Goal: Task Accomplishment & Management: Complete application form

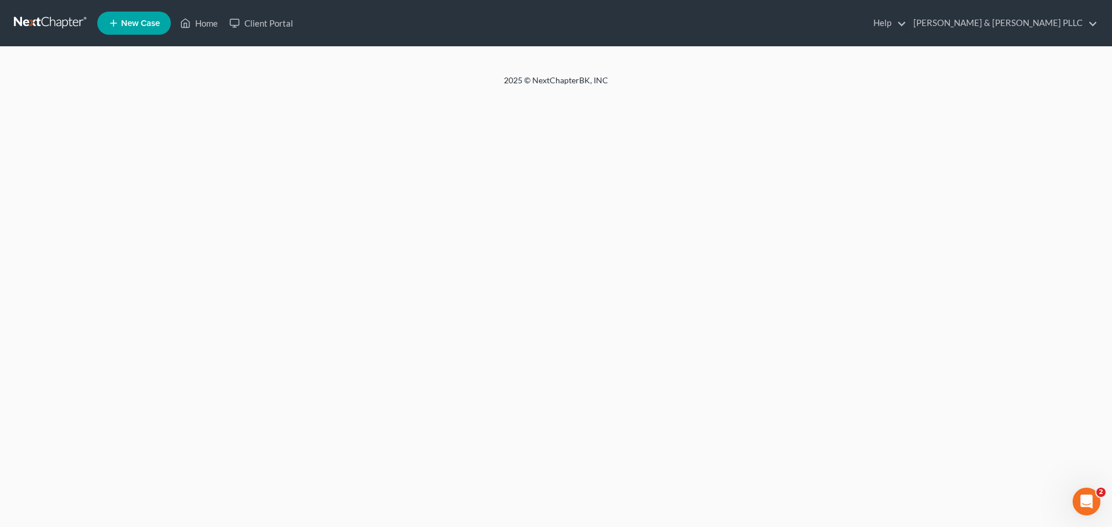
click at [30, 27] on link at bounding box center [51, 23] width 74 height 21
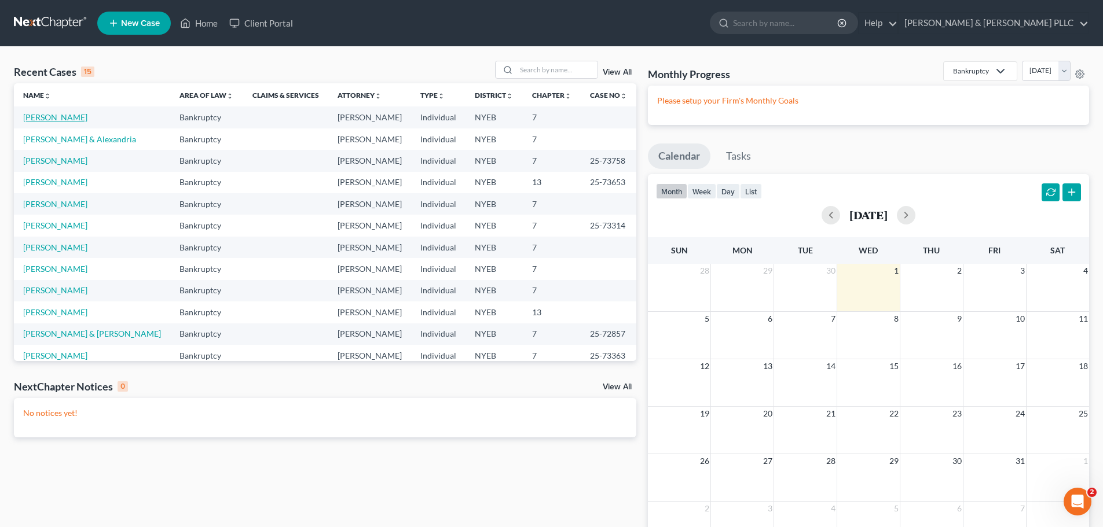
click at [60, 116] on link "[PERSON_NAME]" at bounding box center [55, 117] width 64 height 10
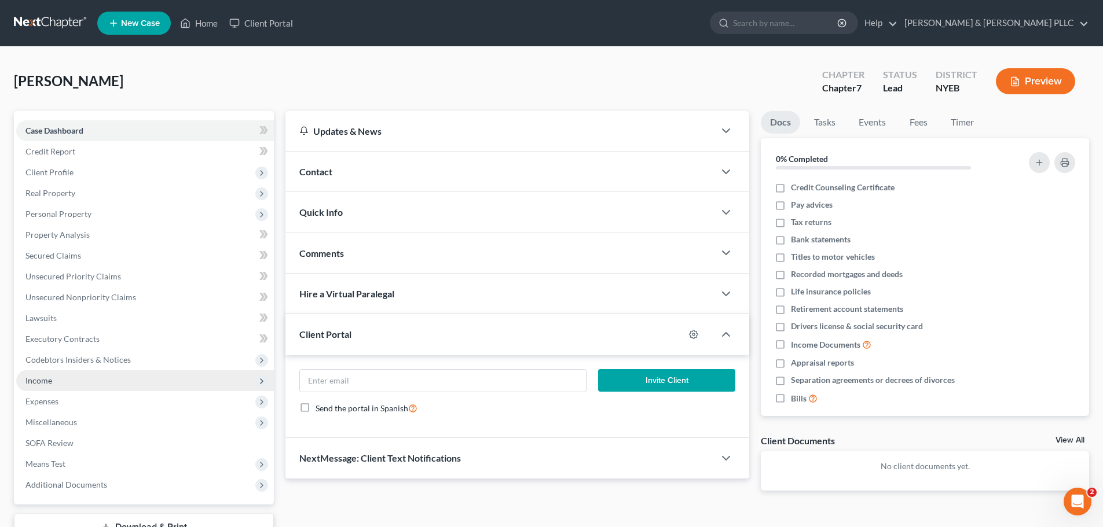
click at [72, 386] on span "Income" at bounding box center [145, 381] width 258 height 21
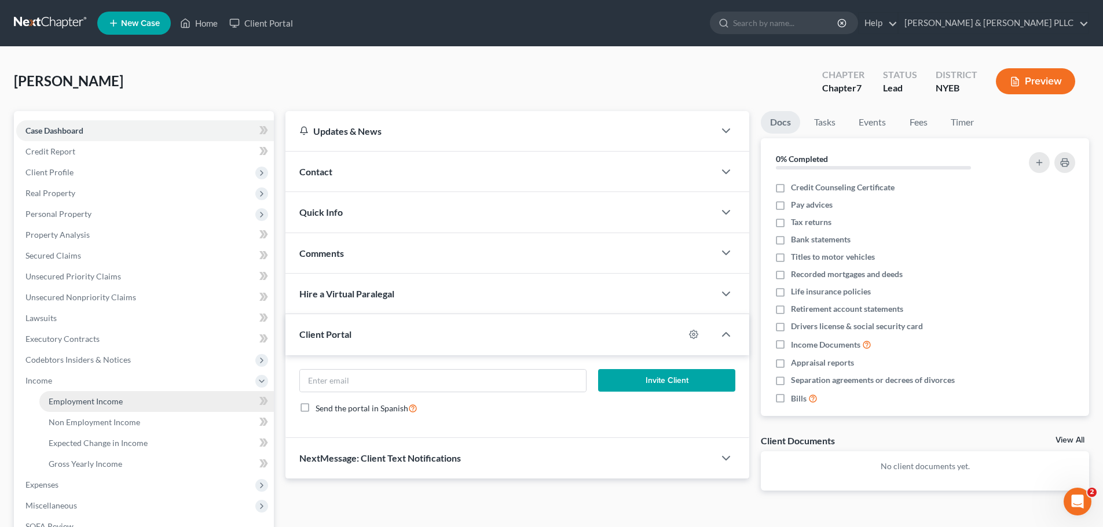
click at [171, 410] on link "Employment Income" at bounding box center [156, 401] width 234 height 21
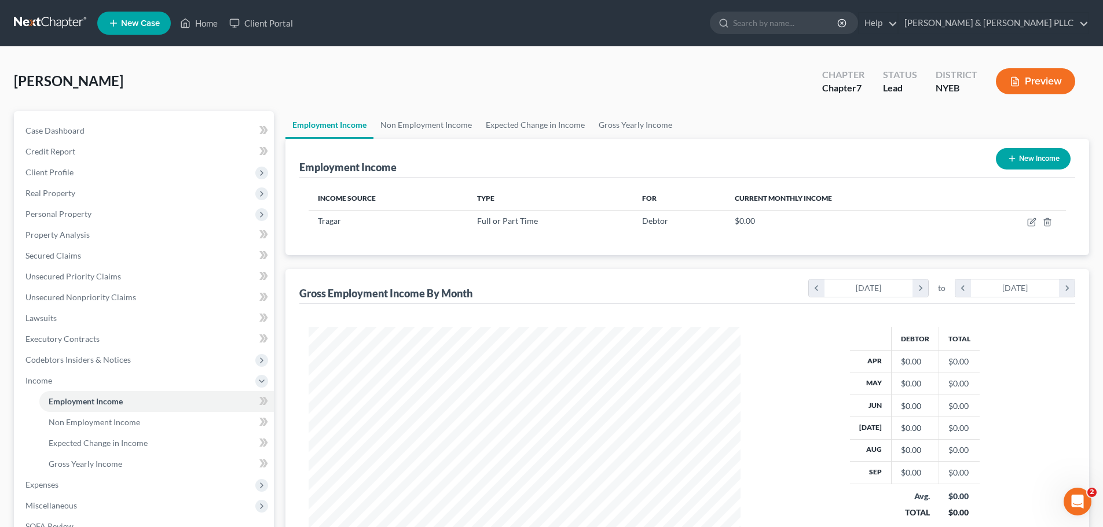
scroll to position [216, 455]
click at [135, 459] on link "Gross Yearly Income" at bounding box center [156, 464] width 234 height 21
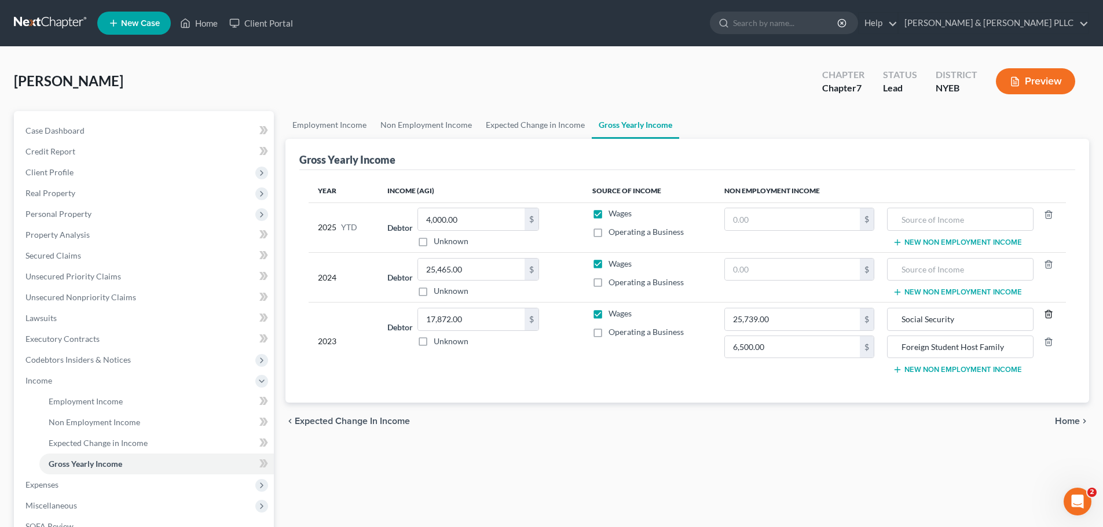
click at [1047, 316] on line "button" at bounding box center [1047, 315] width 0 height 2
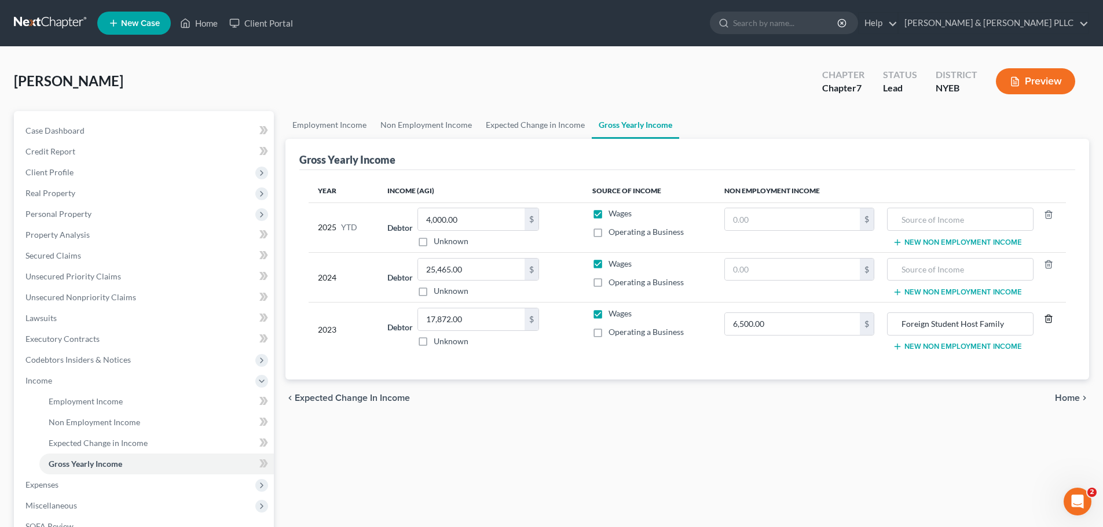
click at [1047, 316] on icon "button" at bounding box center [1048, 318] width 9 height 9
click at [1005, 318] on button "New Non Employment Income" at bounding box center [957, 318] width 129 height 9
click at [778, 318] on input "text" at bounding box center [792, 324] width 135 height 22
type input "36,852"
type input "Pension"
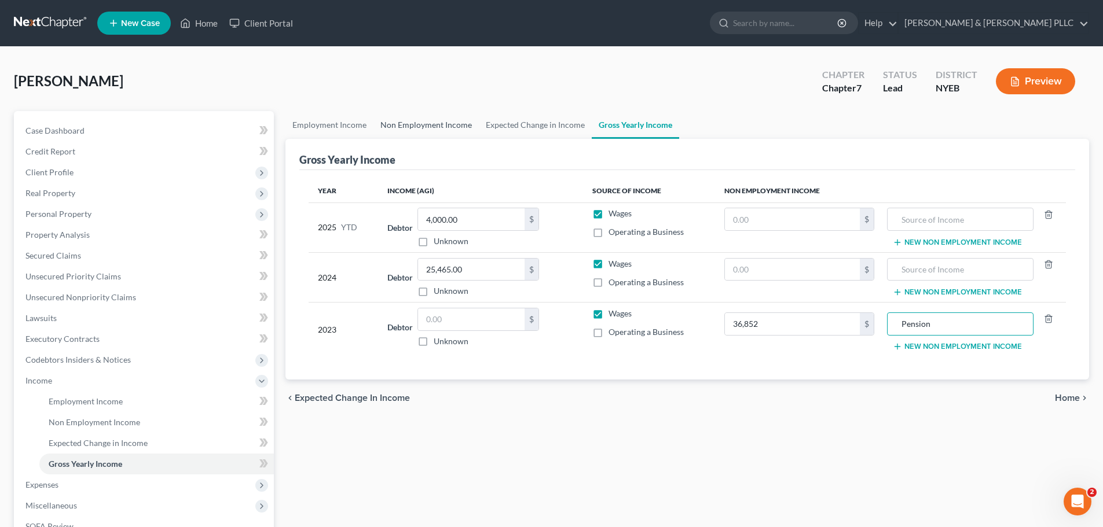
click at [454, 131] on link "Non Employment Income" at bounding box center [425, 125] width 105 height 28
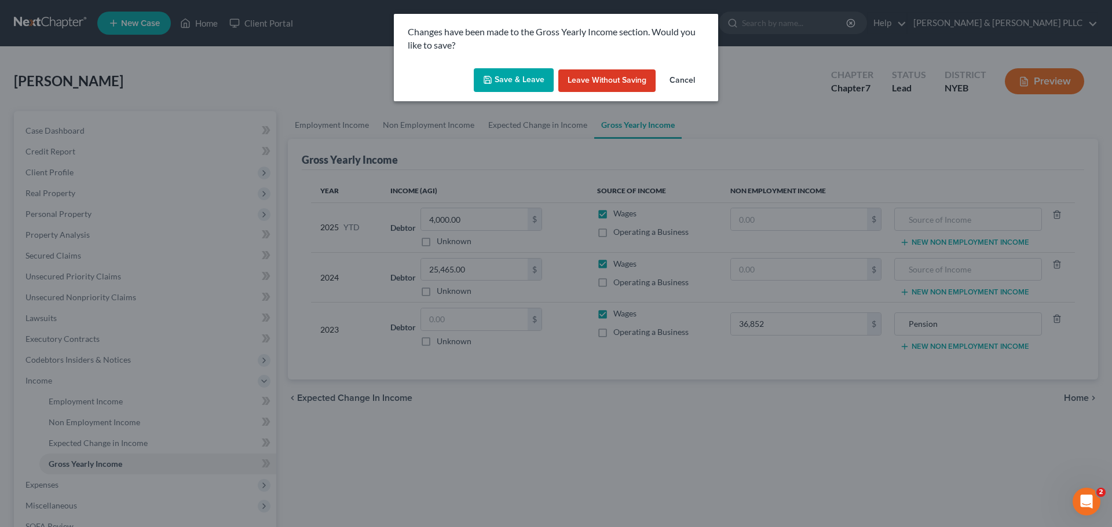
click at [512, 84] on button "Save & Leave" at bounding box center [514, 80] width 80 height 24
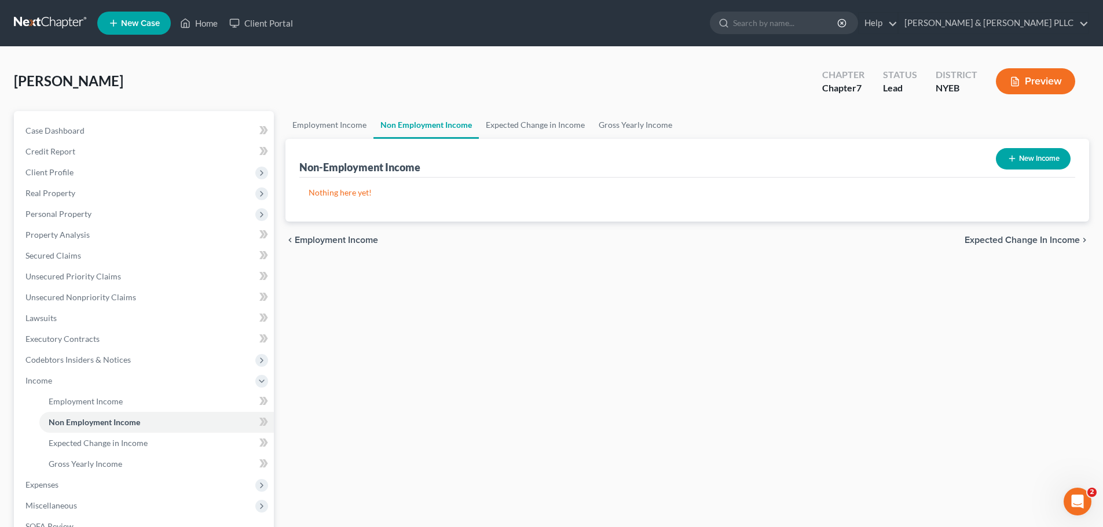
click at [54, 41] on nav "Home New Case Client Portal Sferrazza & Keenan PLLC bethany@skpllc.com My Accou…" at bounding box center [551, 23] width 1103 height 46
click at [46, 25] on link at bounding box center [51, 23] width 74 height 21
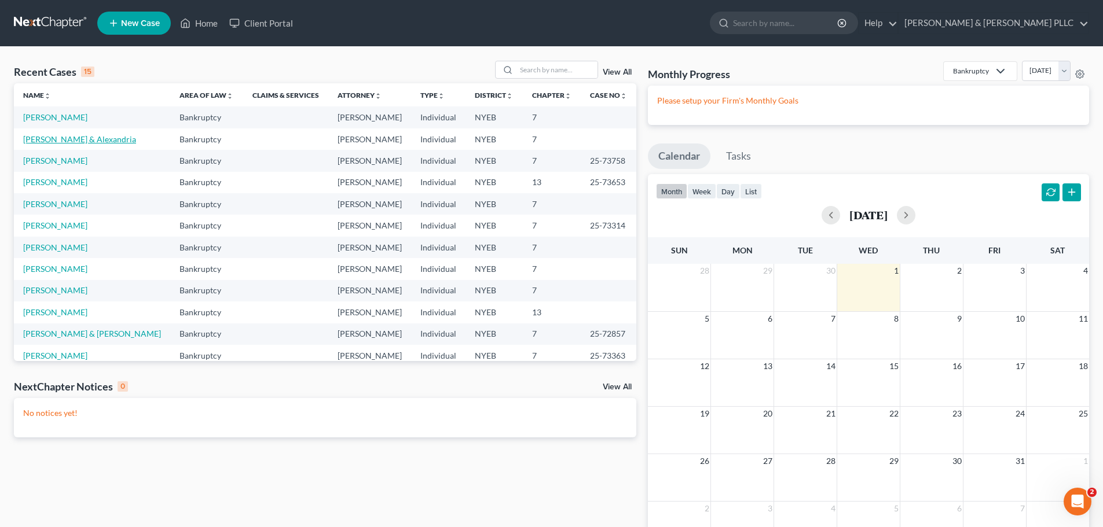
click at [49, 140] on link "[PERSON_NAME] & Alexandria" at bounding box center [79, 139] width 113 height 10
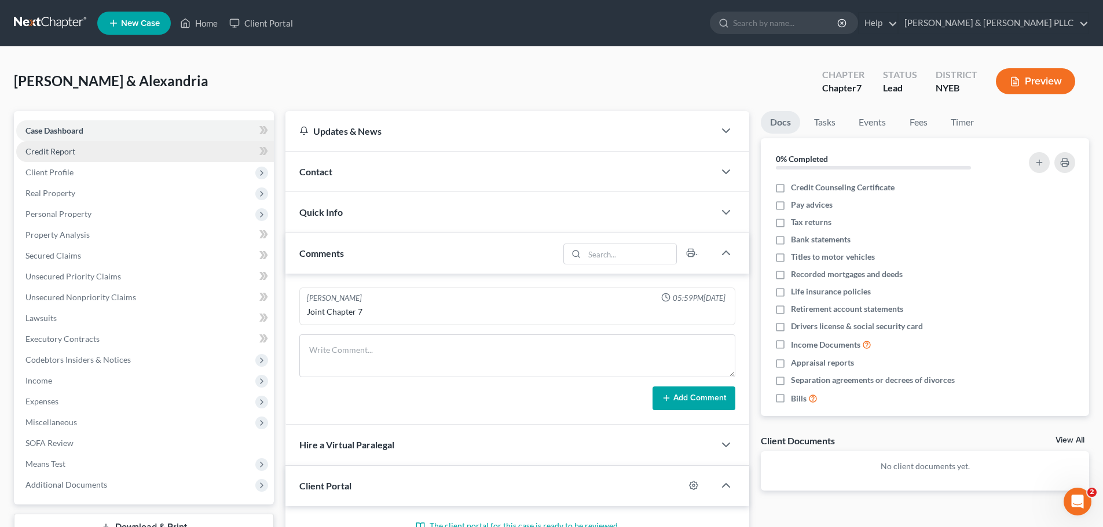
click at [107, 159] on link "Credit Report" at bounding box center [145, 151] width 258 height 21
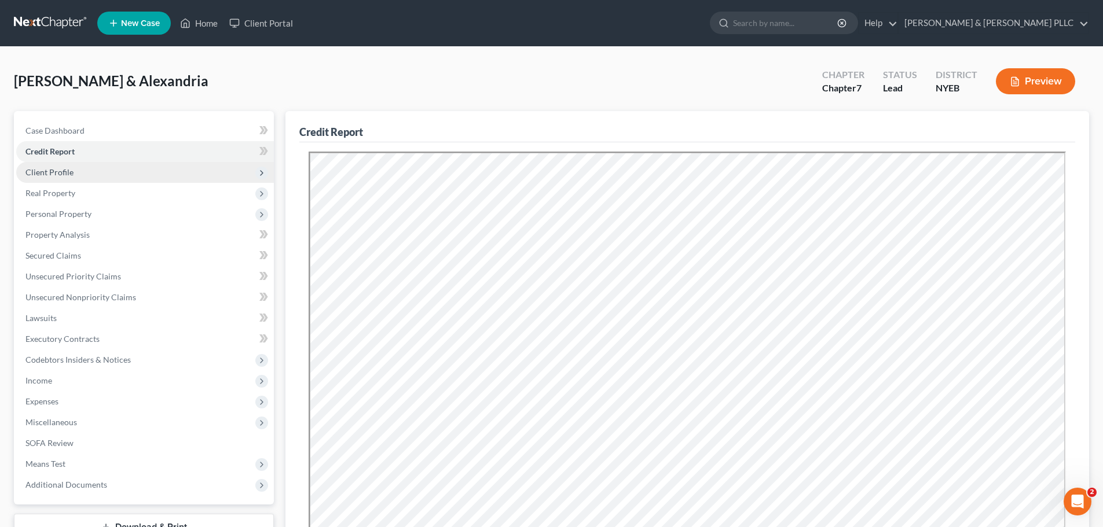
click at [104, 177] on span "Client Profile" at bounding box center [145, 172] width 258 height 21
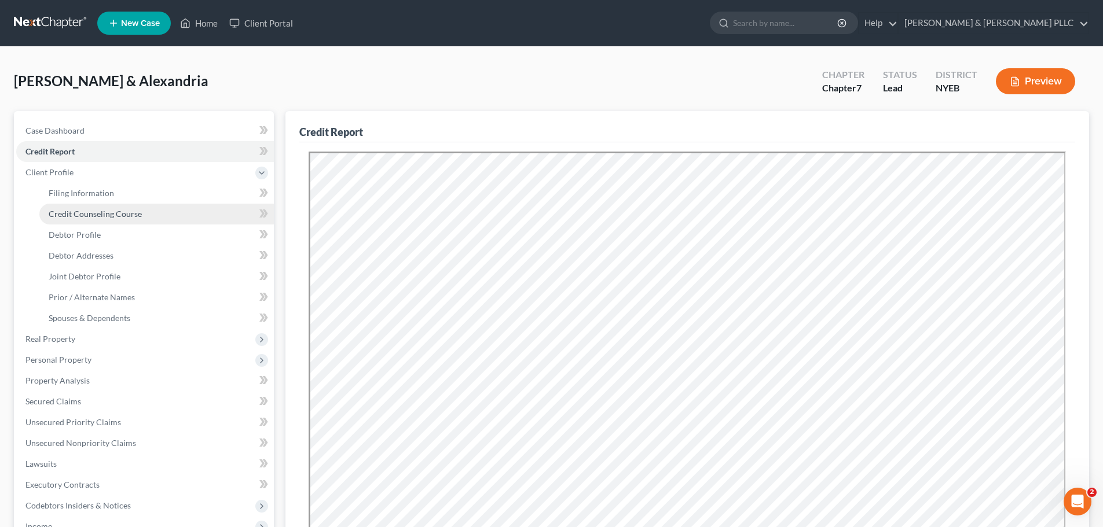
click at [117, 215] on span "Credit Counseling Course" at bounding box center [95, 214] width 93 height 10
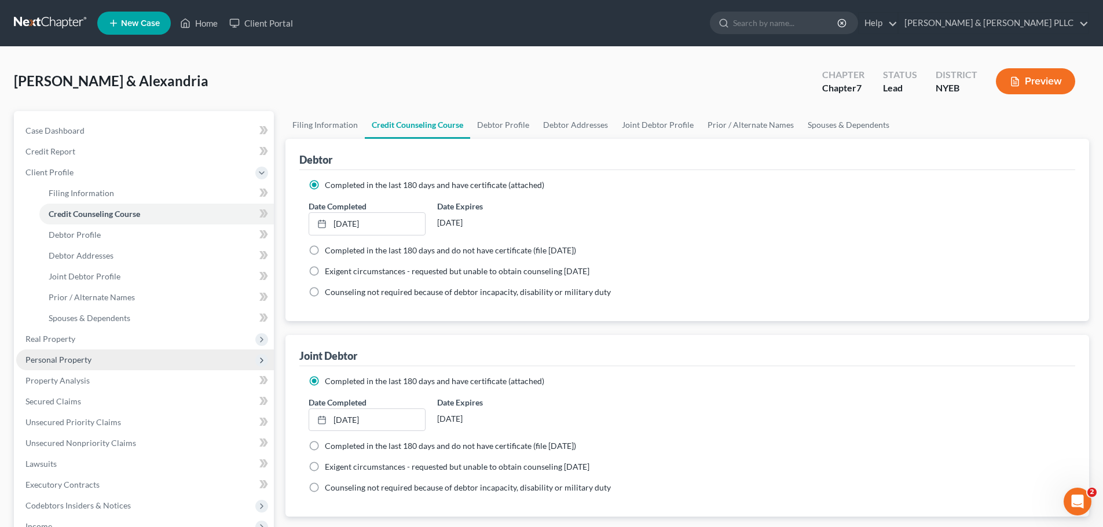
click at [107, 353] on span "Personal Property" at bounding box center [145, 360] width 258 height 21
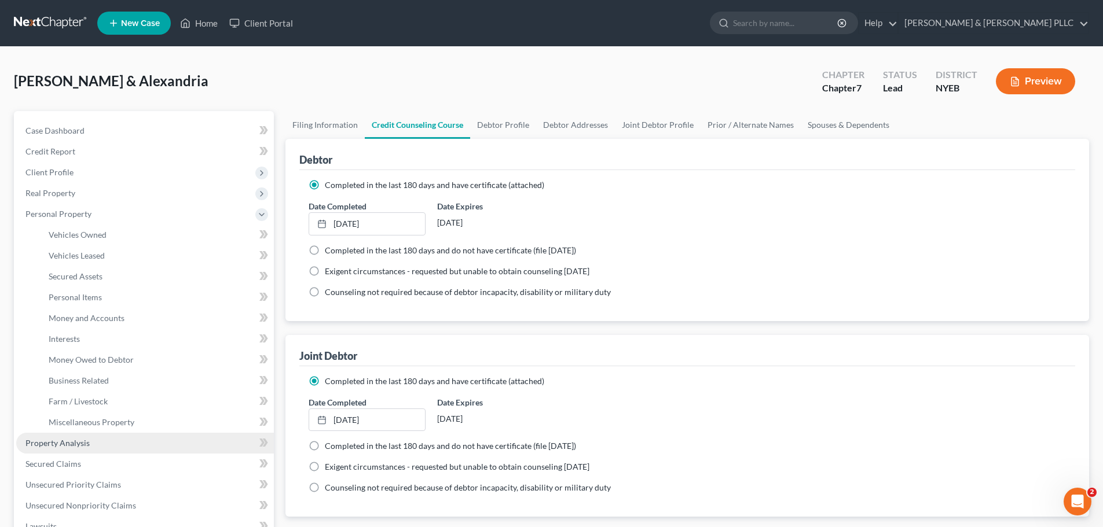
click at [104, 445] on link "Property Analysis" at bounding box center [145, 443] width 258 height 21
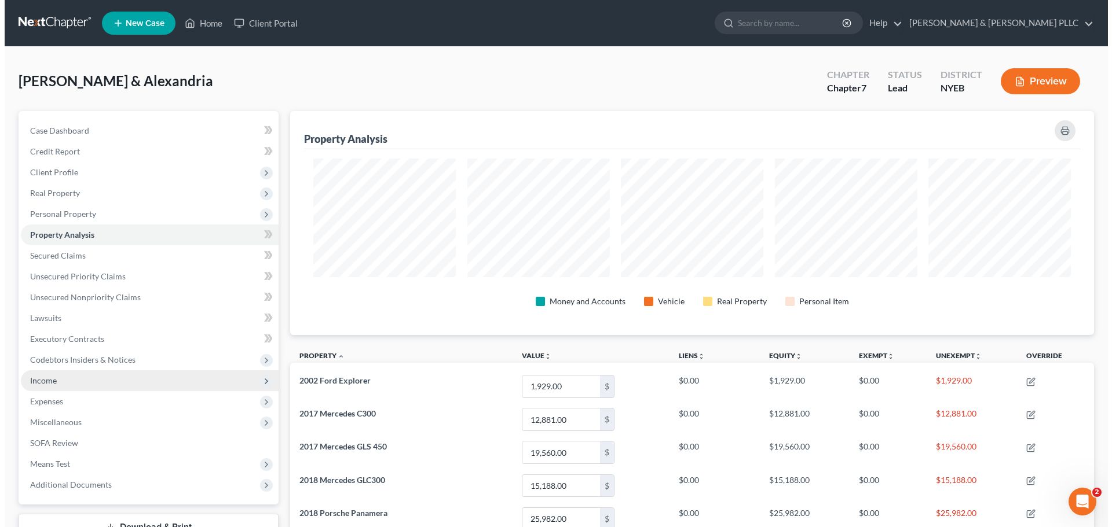
scroll to position [224, 804]
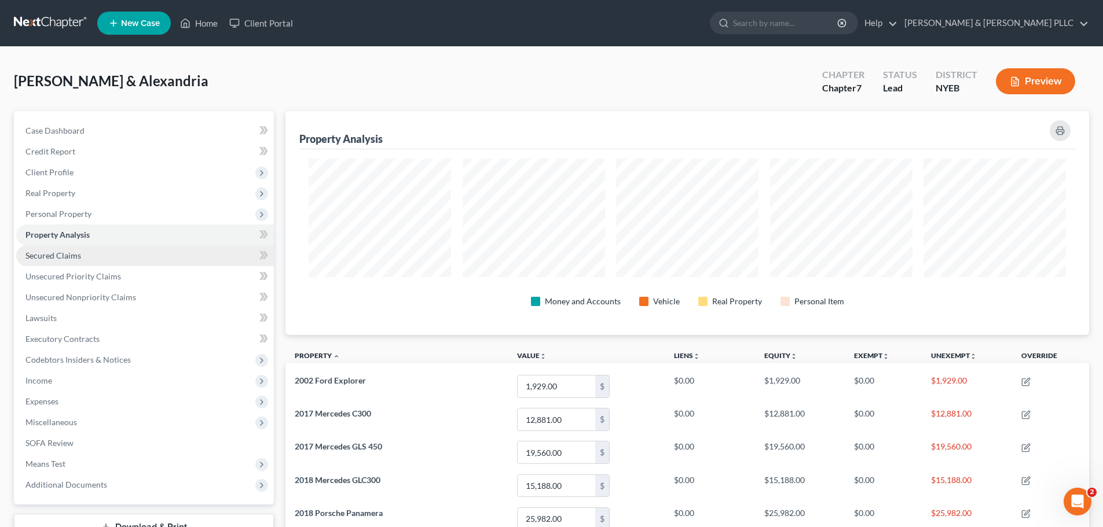
click at [108, 252] on link "Secured Claims" at bounding box center [145, 255] width 258 height 21
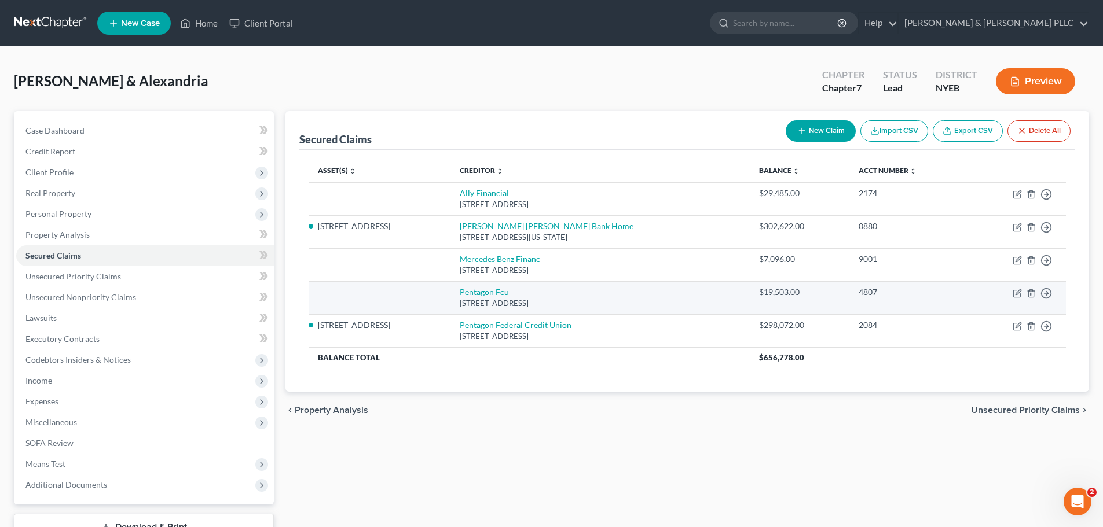
click at [474, 292] on link "Pentagon Fcu" at bounding box center [484, 292] width 49 height 10
select select "48"
select select "0"
select select "1"
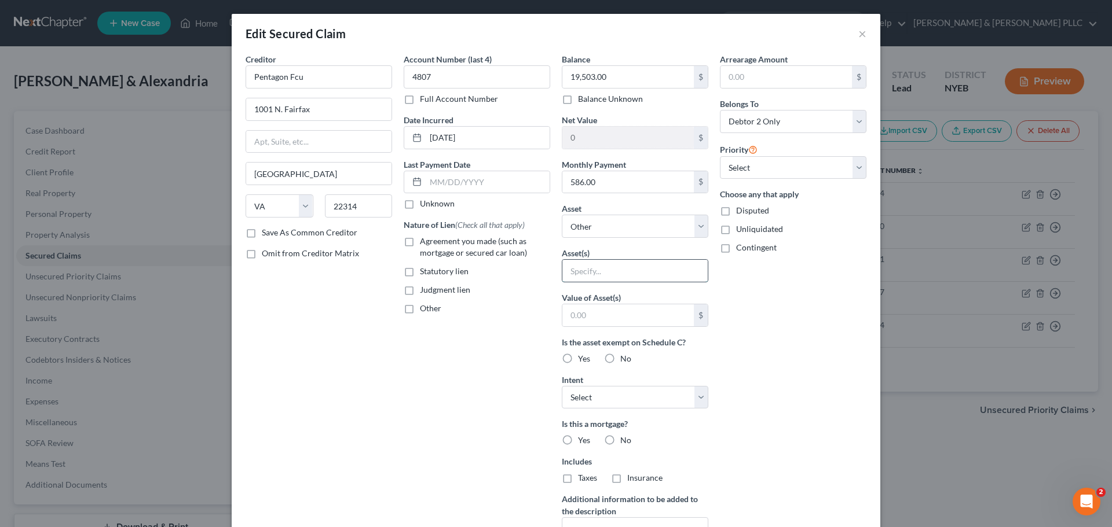
click at [623, 271] on input "text" at bounding box center [634, 271] width 145 height 22
click at [610, 218] on select "Select Other Multiple Assets Citibank x9238 (Checking Account) - $0.0 Chase Ban…" at bounding box center [635, 226] width 146 height 23
select select "9"
click at [562, 215] on select "Select Other Multiple Assets Citibank x9238 (Checking Account) - $0.0 Chase Ban…" at bounding box center [635, 226] width 146 height 23
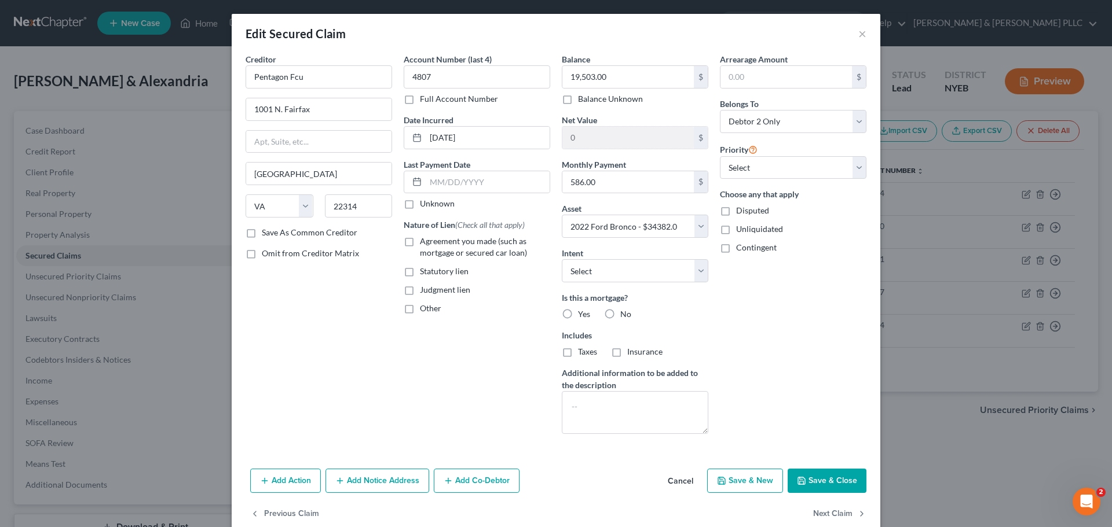
click at [620, 314] on label "No" at bounding box center [625, 315] width 11 height 12
click at [625, 314] on input "No" at bounding box center [629, 313] width 8 height 8
radio input "true"
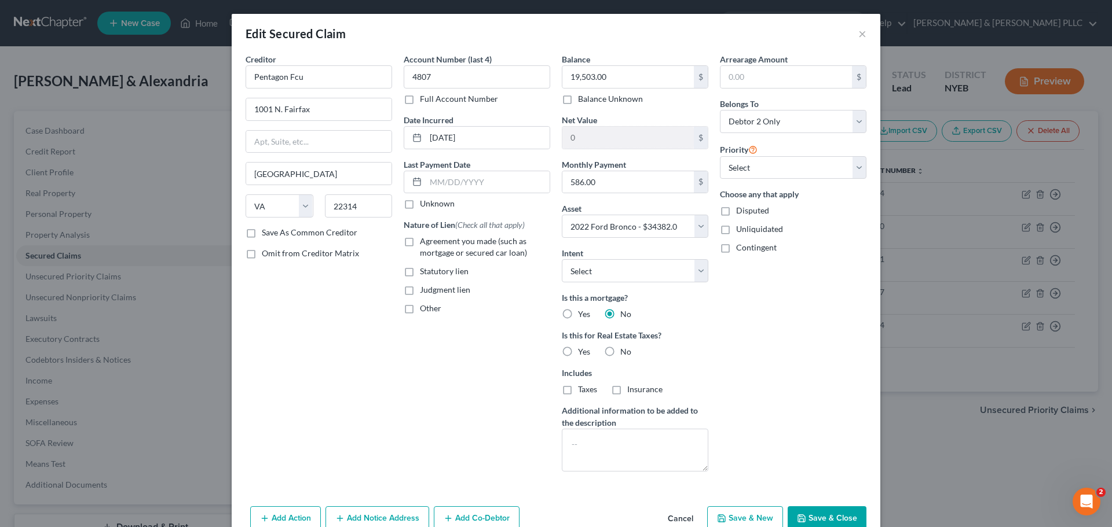
click at [620, 352] on label "No" at bounding box center [625, 352] width 11 height 12
click at [625, 352] on input "No" at bounding box center [629, 350] width 8 height 8
radio input "true"
click at [795, 526] on button "Save & Close" at bounding box center [826, 519] width 79 height 24
select select
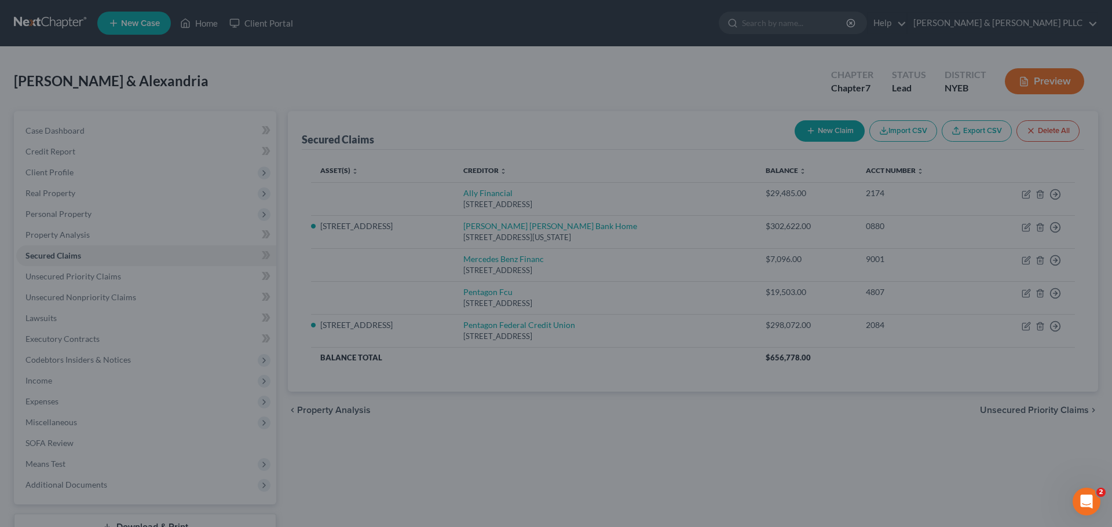
type input "14,879.00"
select select "9"
type input "0"
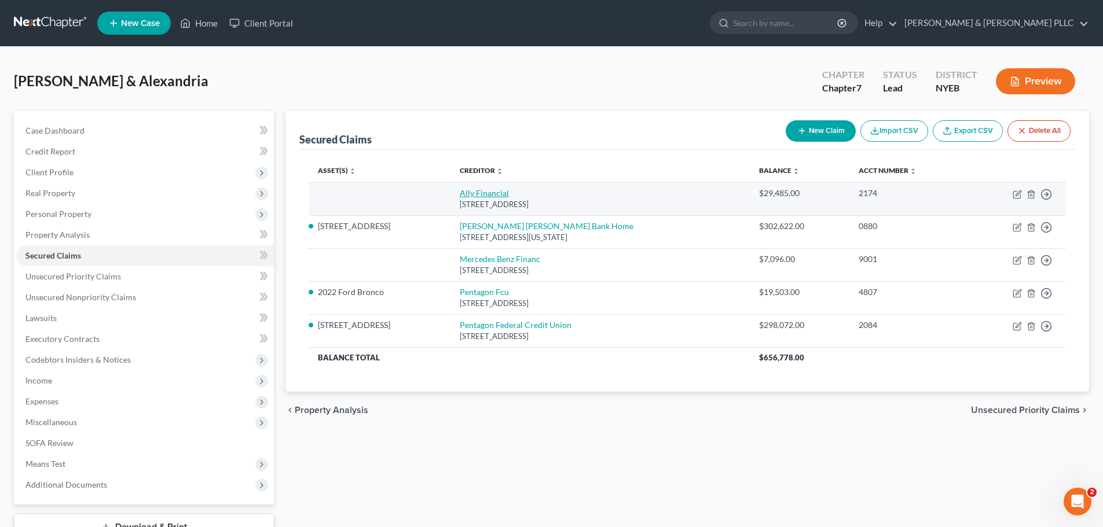
click at [464, 197] on link "Ally Financial" at bounding box center [484, 193] width 49 height 10
select select "23"
select select "0"
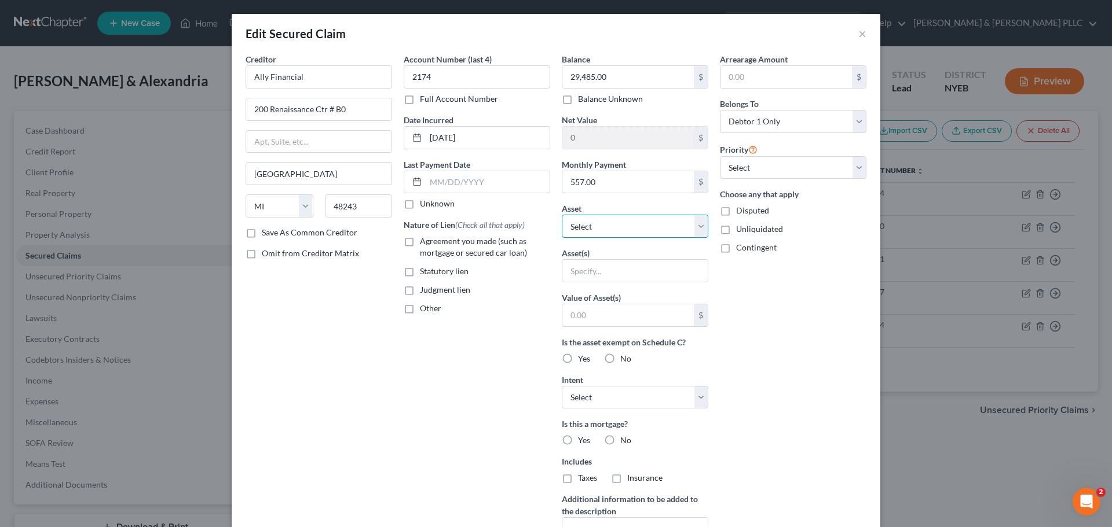
click at [600, 236] on select "Select Other Multiple Assets Citibank x9238 (Checking Account) - $0.0 Chase Ban…" at bounding box center [635, 226] width 146 height 23
drag, startPoint x: 601, startPoint y: 245, endPoint x: 605, endPoint y: 233, distance: 13.4
click at [603, 240] on div "Balance 29,485.00 $ Balance Unknown Balance Undetermined 29,485.00 $ Balance Un…" at bounding box center [635, 311] width 158 height 516
click at [605, 229] on select "Select Other Multiple Assets Citibank x9238 (Checking Account) - $0.0 Chase Ban…" at bounding box center [635, 226] width 146 height 23
select select "7"
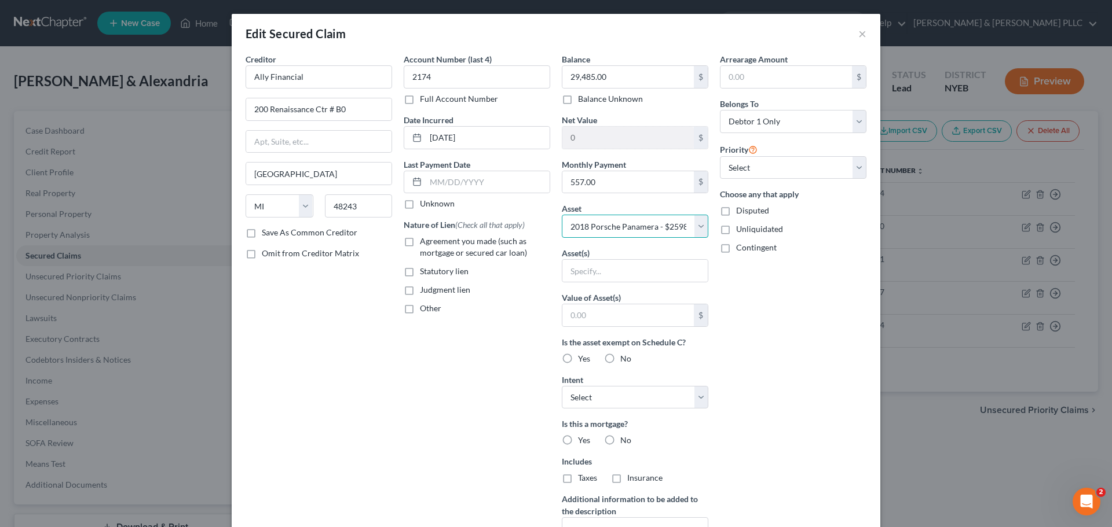
click at [562, 215] on select "Select Other Multiple Assets Citibank x9238 (Checking Account) - $0.0 Chase Ban…" at bounding box center [635, 226] width 146 height 23
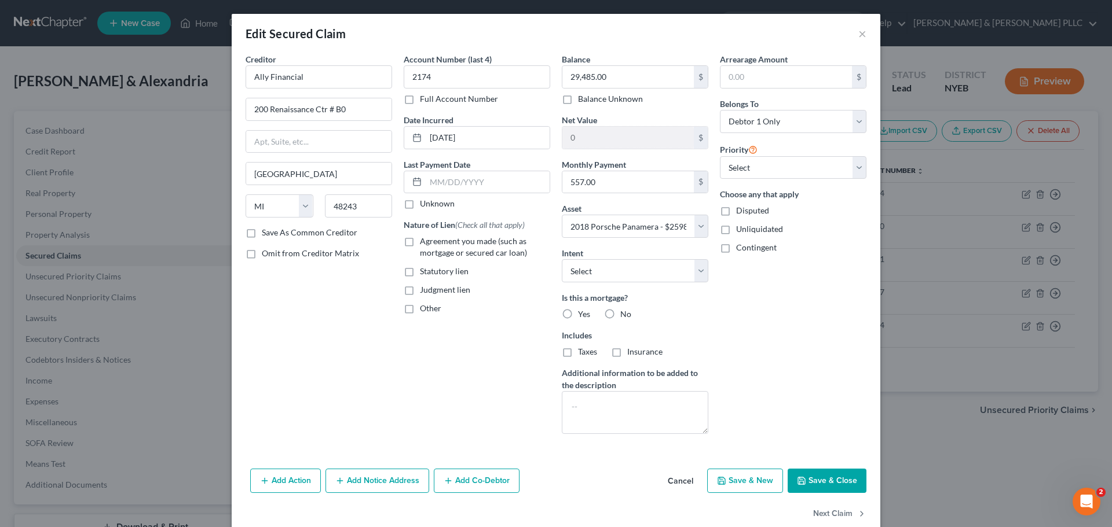
click at [685, 483] on button "Cancel" at bounding box center [680, 481] width 44 height 23
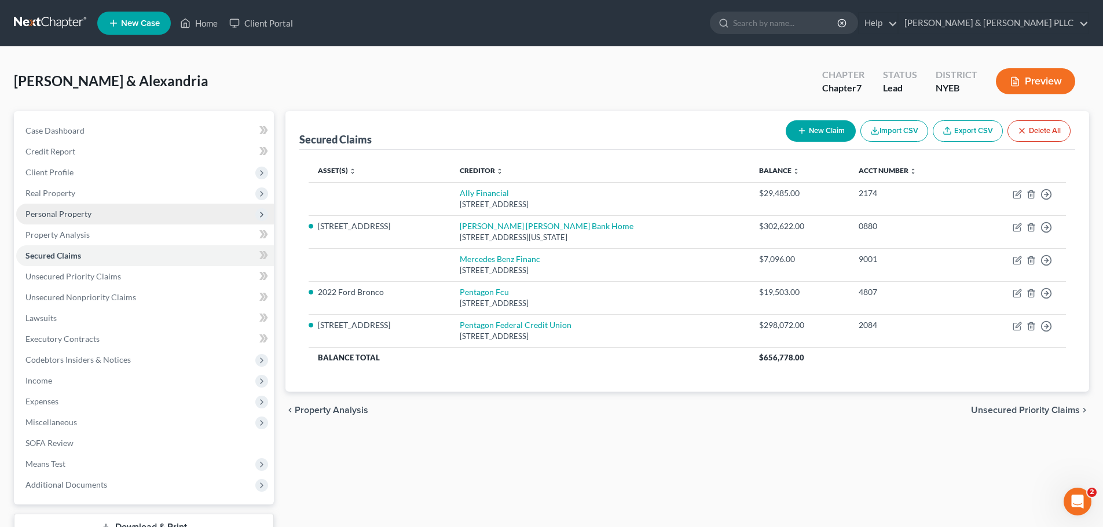
click at [120, 216] on span "Personal Property" at bounding box center [145, 214] width 258 height 21
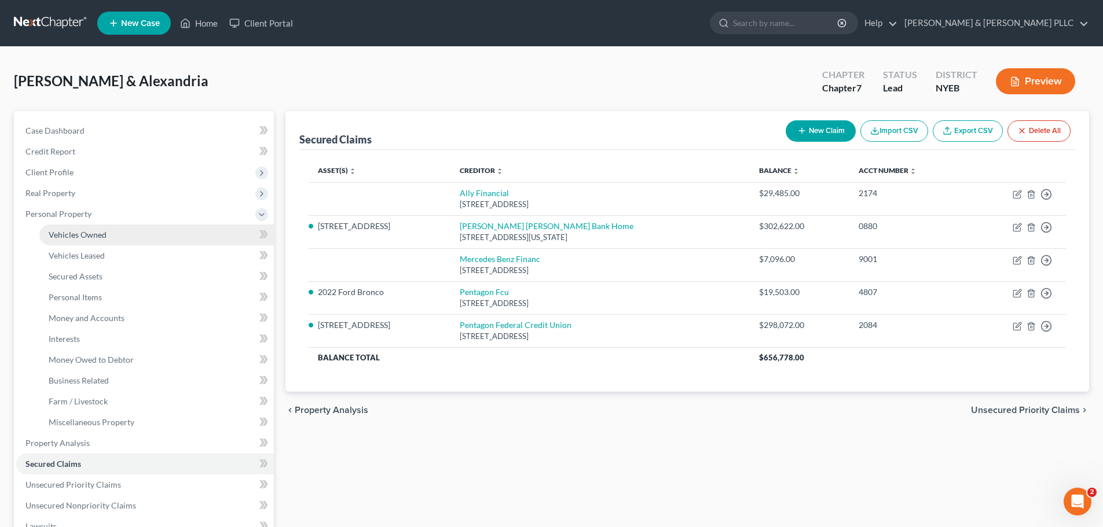
click at [154, 241] on link "Vehicles Owned" at bounding box center [156, 235] width 234 height 21
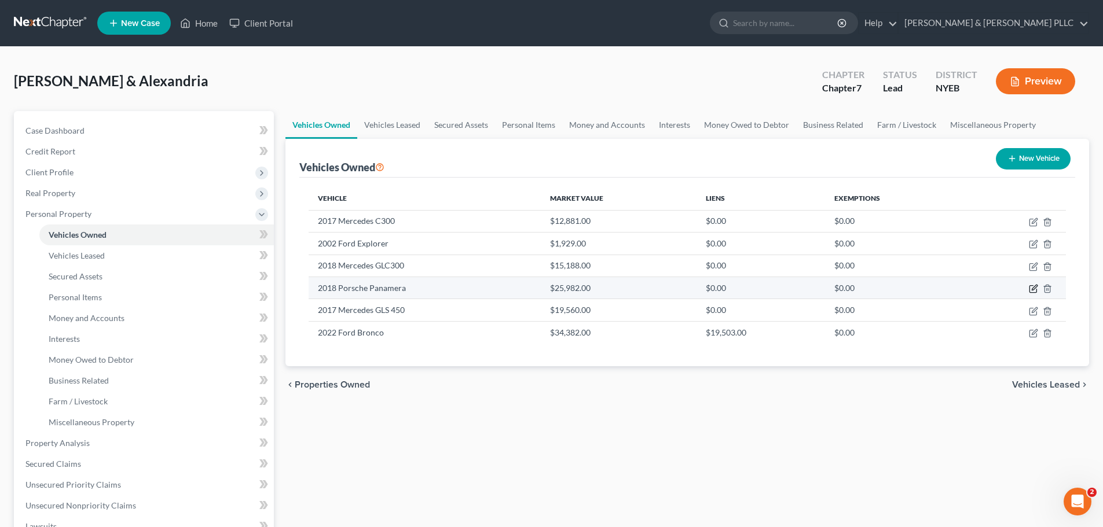
click at [1031, 288] on icon "button" at bounding box center [1033, 288] width 9 height 9
select select "0"
select select "8"
select select "3"
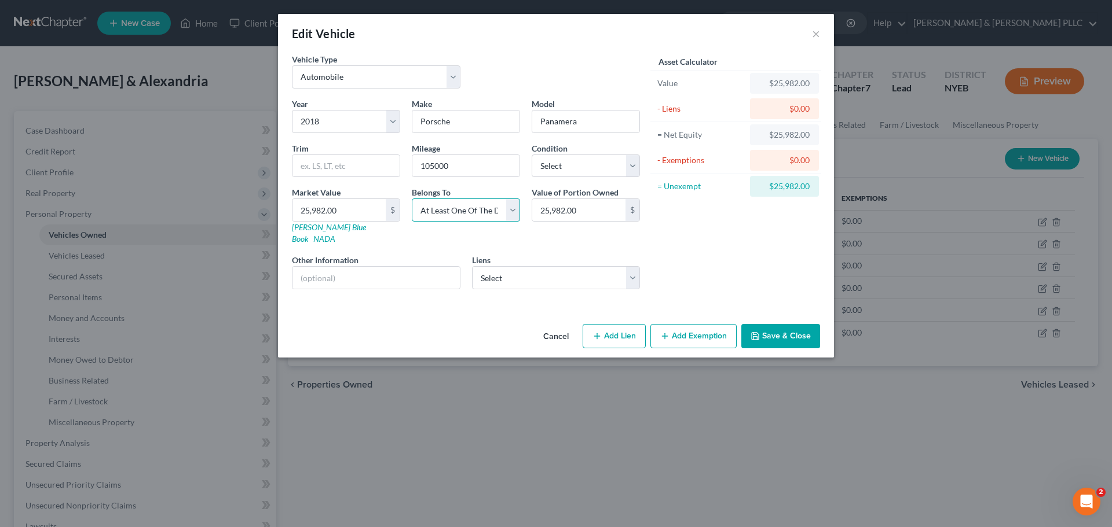
click at [476, 209] on select "Select Debtor 1 Only Debtor 2 Only Debtor 1 And Debtor 2 Only At Least One Of T…" at bounding box center [466, 210] width 108 height 23
click at [412, 199] on select "Select Debtor 1 Only Debtor 2 Only Debtor 1 And Debtor 2 Only At Least One Of T…" at bounding box center [466, 210] width 108 height 23
click at [795, 327] on button "Save & Close" at bounding box center [780, 336] width 79 height 24
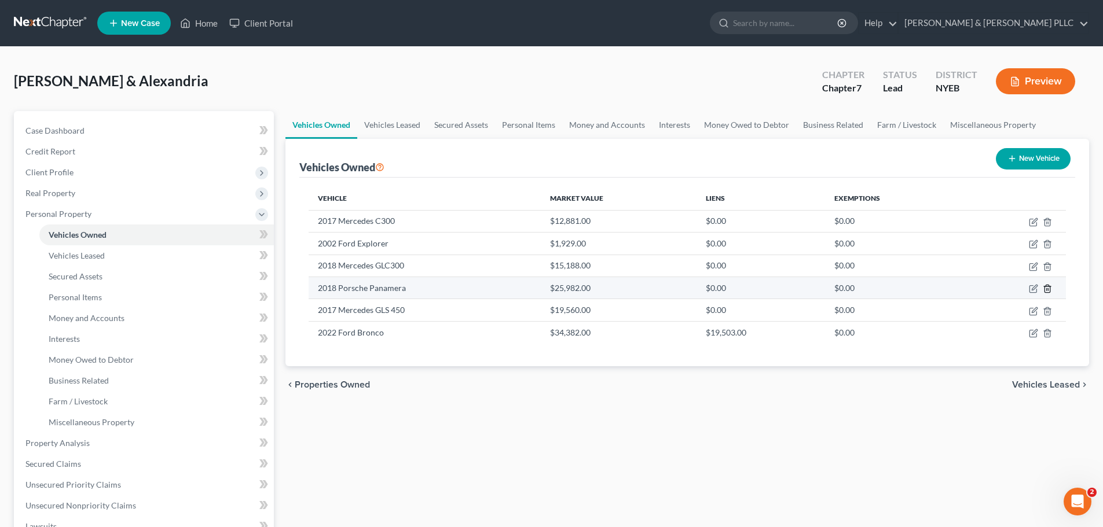
click at [1047, 289] on line "button" at bounding box center [1047, 289] width 0 height 2
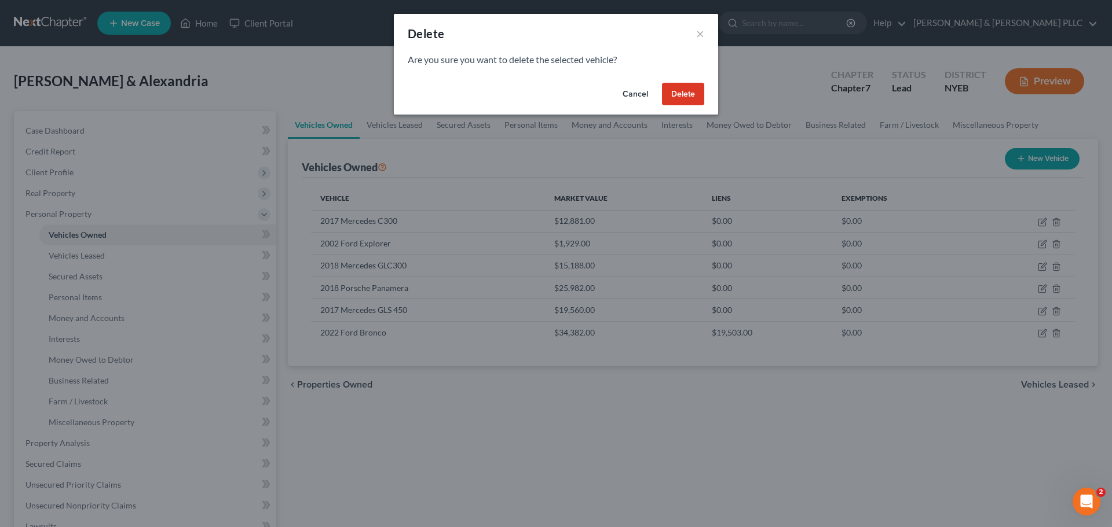
click at [704, 96] on div "Cancel Delete" at bounding box center [556, 96] width 324 height 37
click at [691, 97] on button "Delete" at bounding box center [683, 94] width 42 height 23
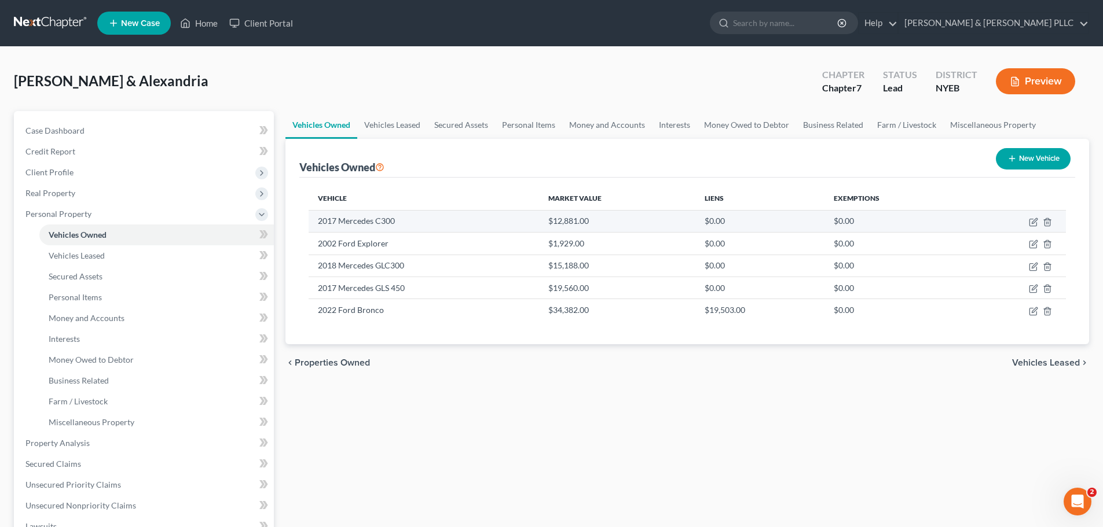
click at [366, 223] on td "2017 Mercedes C300" at bounding box center [424, 221] width 230 height 22
click at [1033, 221] on icon "button" at bounding box center [1033, 222] width 9 height 9
select select "0"
select select "9"
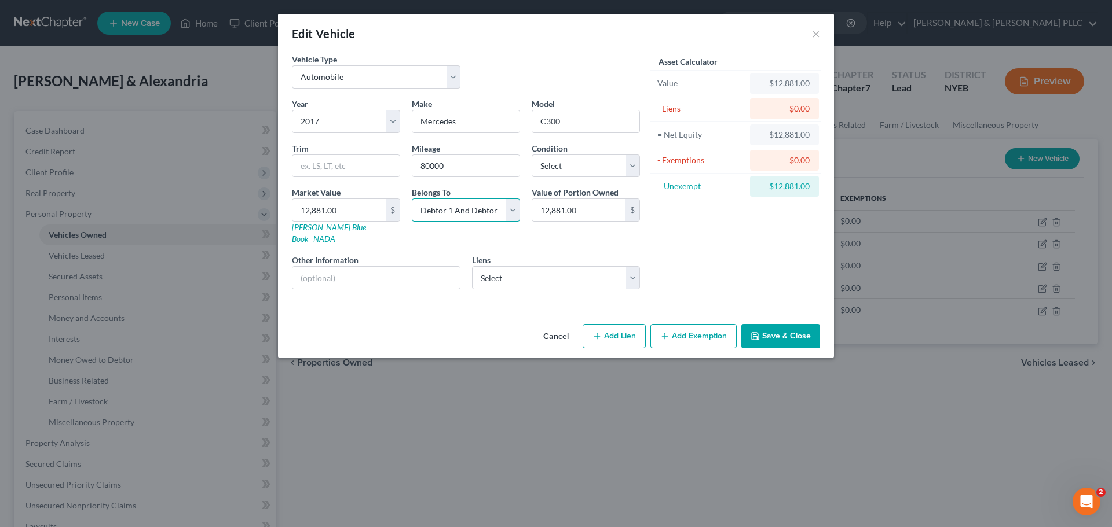
click at [492, 217] on select "Select Debtor 1 Only Debtor 2 Only Debtor 1 And Debtor 2 Only At Least One Of T…" at bounding box center [466, 210] width 108 height 23
select select "1"
click at [412, 199] on select "Select Debtor 1 Only Debtor 2 Only Debtor 1 And Debtor 2 Only At Least One Of T…" at bounding box center [466, 210] width 108 height 23
click at [511, 270] on select "Select Ally Financial - $29,485.00 Mercedes Benz Financ - $7,096.00" at bounding box center [556, 277] width 168 height 23
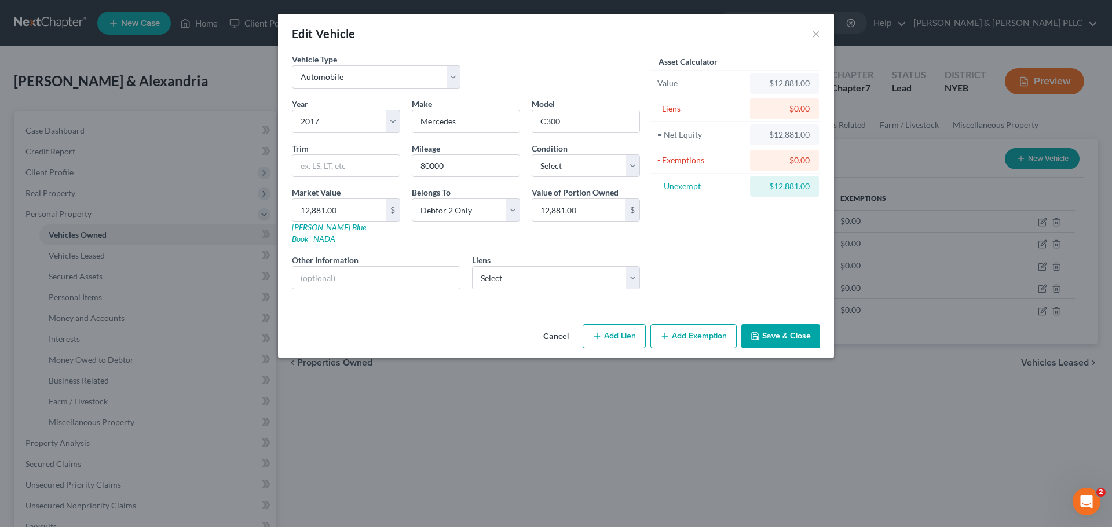
click at [678, 324] on button "Add Exemption" at bounding box center [693, 336] width 86 height 24
select select "2"
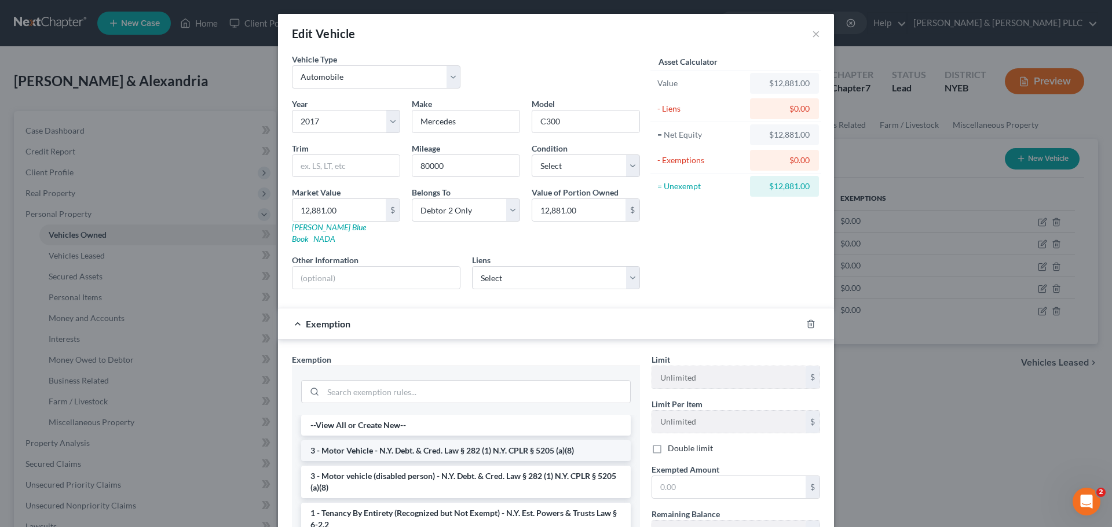
click at [495, 441] on li "3 - Motor Vehicle - N.Y. Debt. & Cred. Law § 282 (1) N.Y. CPLR § 5205 (a)(8)" at bounding box center [465, 451] width 329 height 21
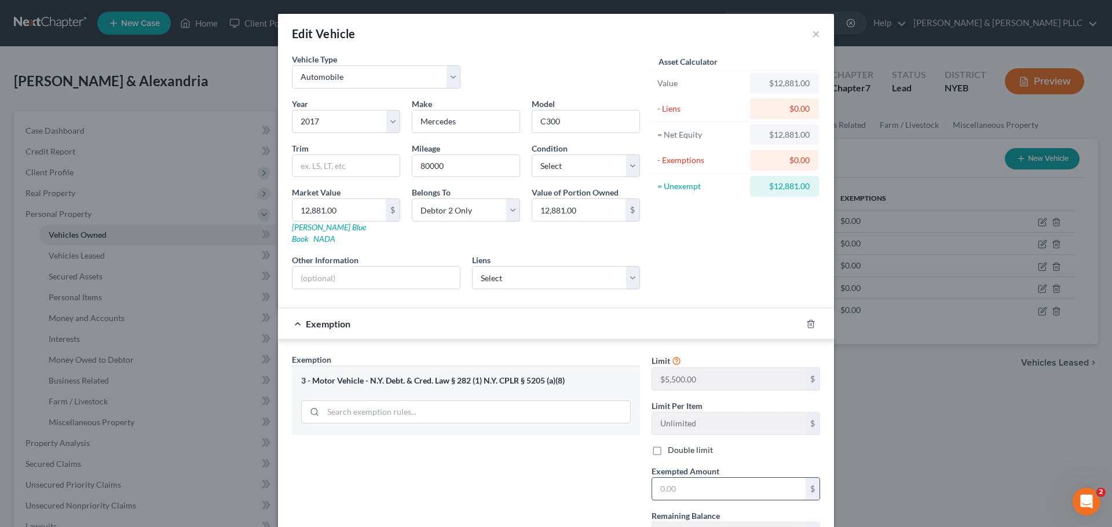
click at [701, 478] on input "text" at bounding box center [728, 489] width 153 height 22
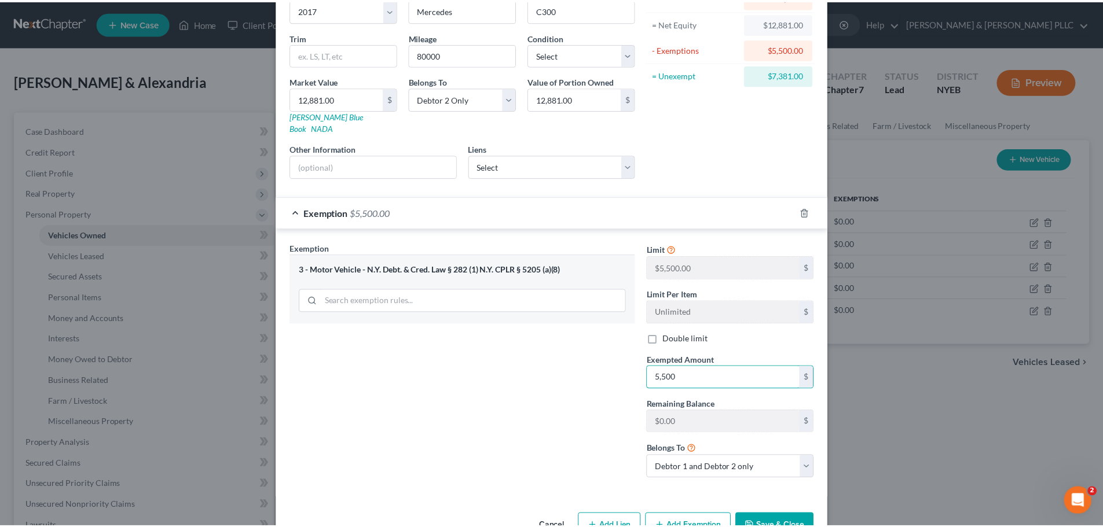
scroll to position [116, 0]
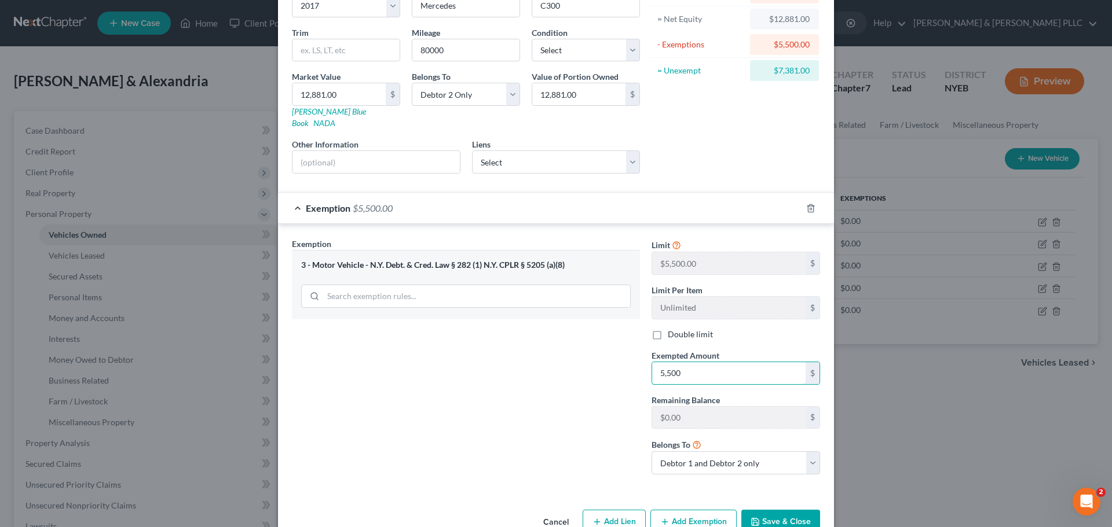
type input "5,500"
click at [790, 510] on button "Save & Close" at bounding box center [780, 522] width 79 height 24
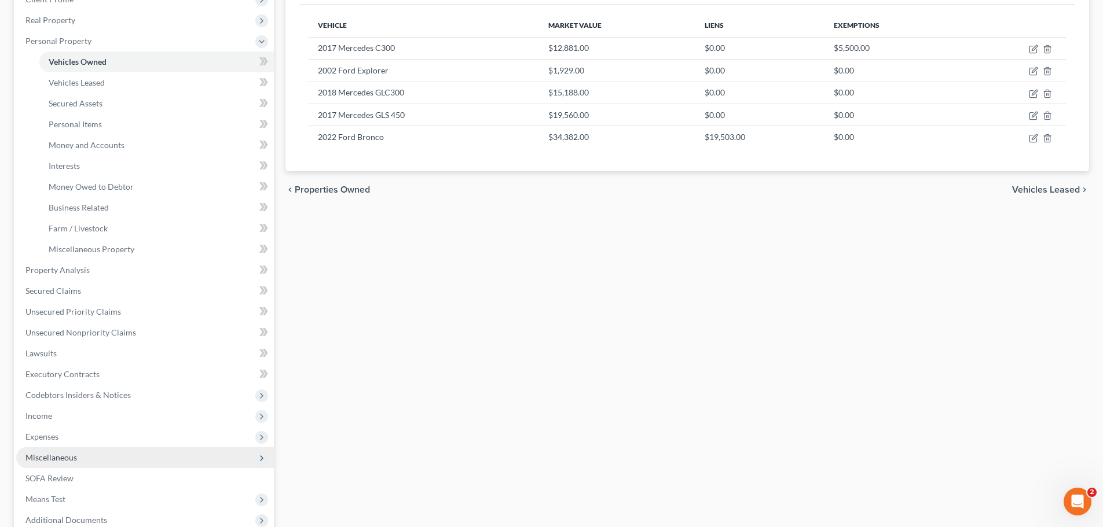
scroll to position [174, 0]
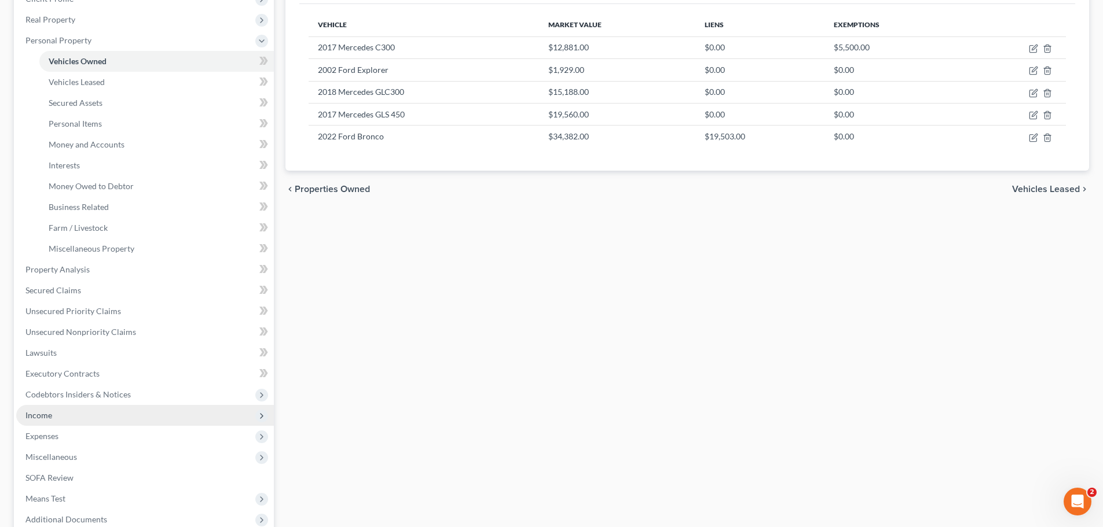
click at [79, 420] on span "Income" at bounding box center [145, 415] width 258 height 21
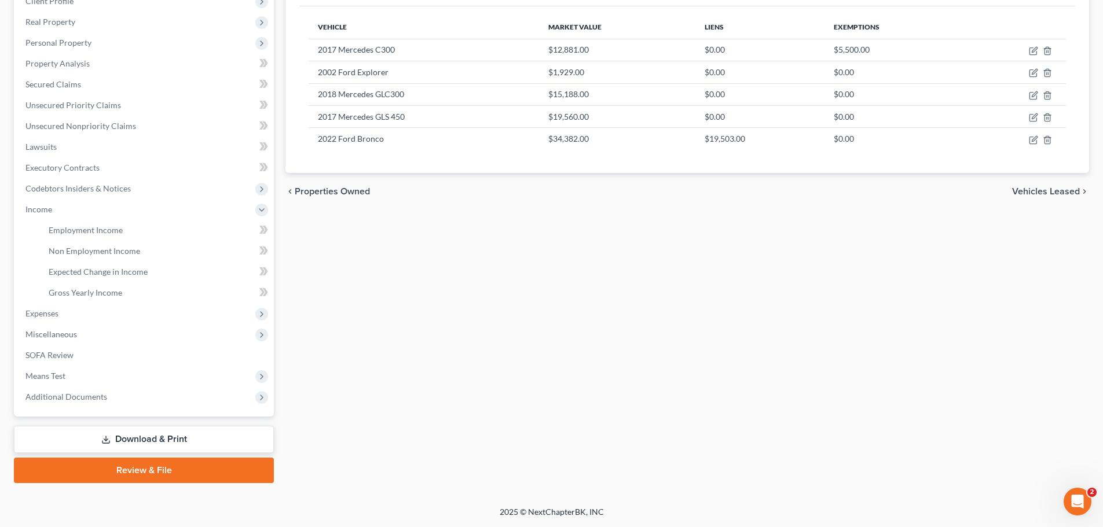
scroll to position [171, 0]
click at [140, 301] on link "Gross Yearly Income" at bounding box center [156, 293] width 234 height 21
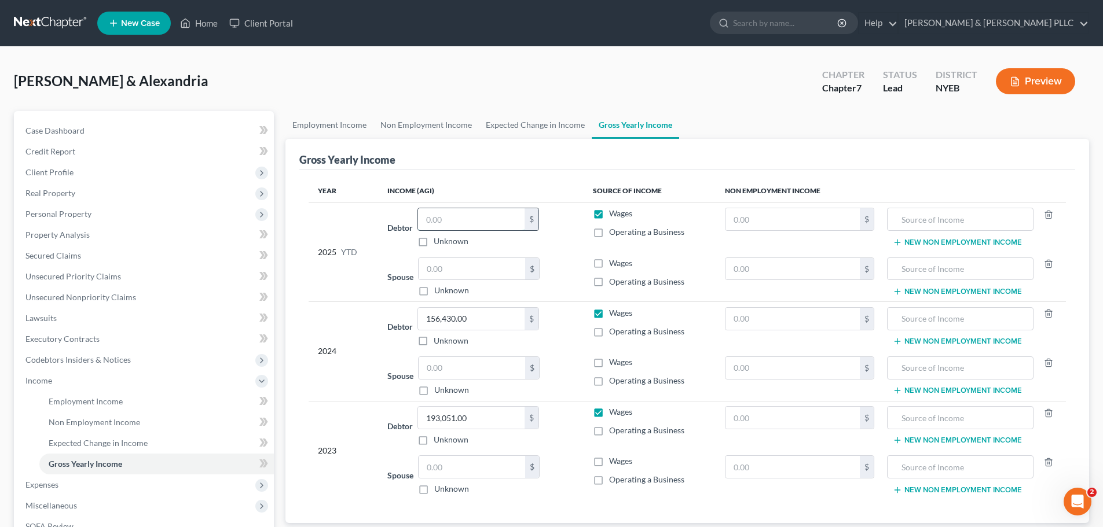
click at [448, 221] on input "text" at bounding box center [471, 219] width 107 height 22
type input "20,000"
click at [134, 285] on link "Unsecured Priority Claims" at bounding box center [145, 276] width 258 height 21
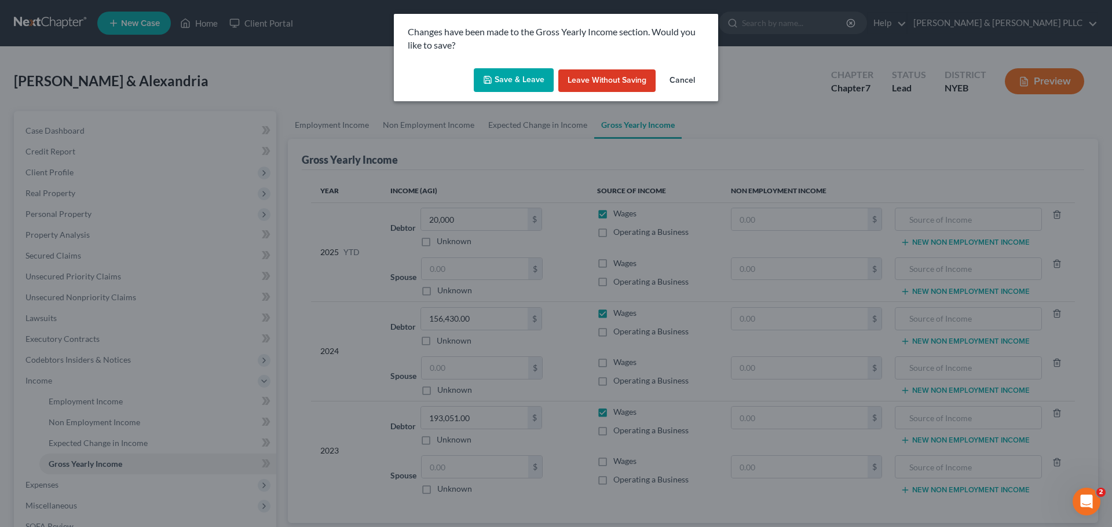
click at [527, 83] on button "Save & Leave" at bounding box center [514, 80] width 80 height 24
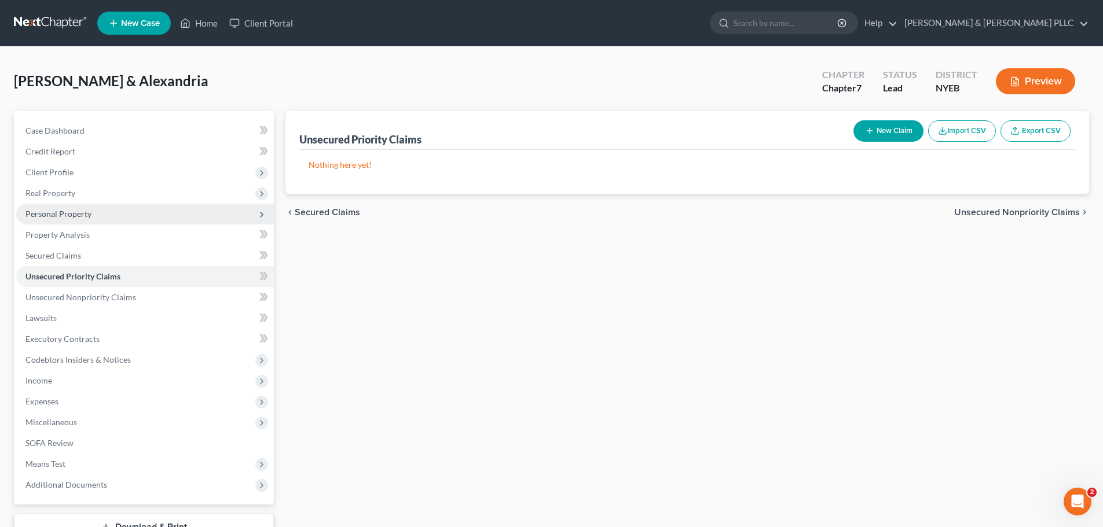
click at [141, 205] on span "Personal Property" at bounding box center [145, 214] width 258 height 21
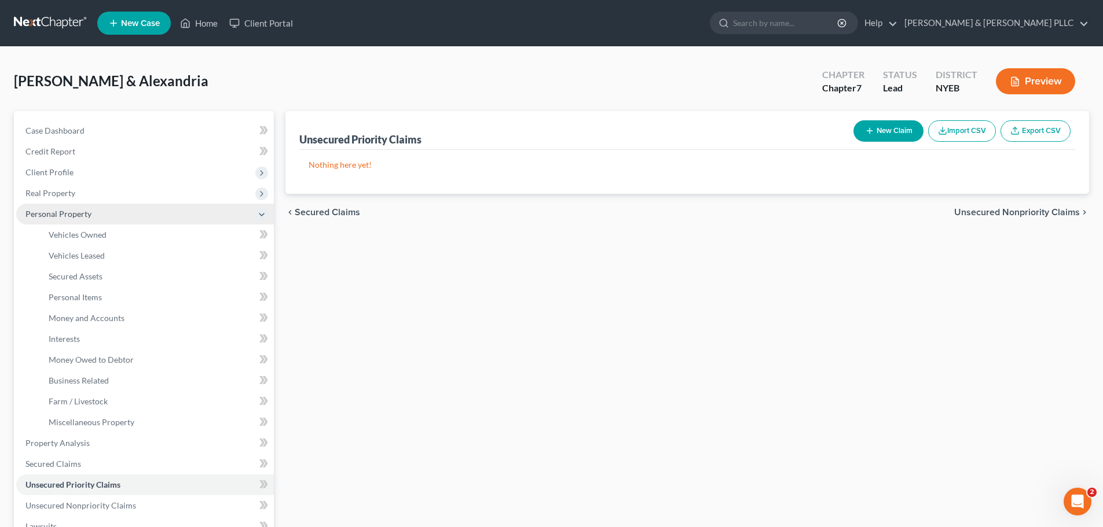
click at [149, 223] on span "Personal Property" at bounding box center [145, 214] width 258 height 21
